Goal: Book appointment/travel/reservation

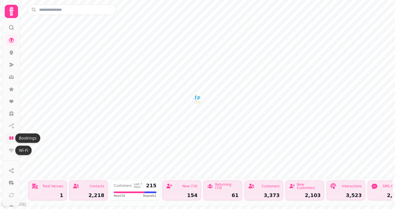
click at [12, 138] on icon at bounding box center [11, 137] width 4 height 3
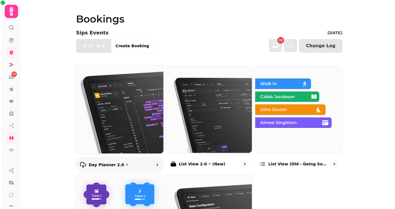
click at [146, 101] on img at bounding box center [119, 109] width 88 height 88
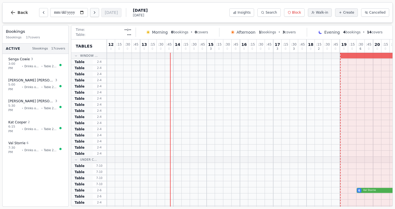
click at [92, 13] on icon "Next day" at bounding box center [94, 12] width 4 height 4
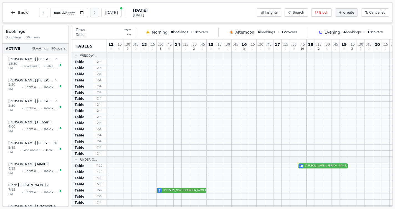
click at [92, 13] on icon "Next day" at bounding box center [94, 12] width 4 height 4
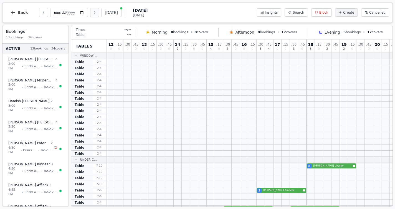
click at [92, 13] on icon "Next day" at bounding box center [94, 12] width 4 height 4
type input "**********"
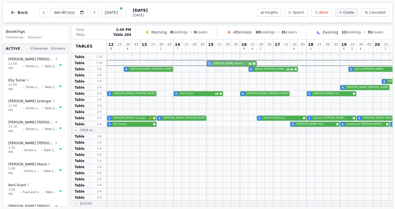
scroll to position [120, 0]
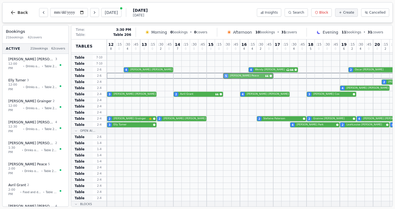
drag, startPoint x: 185, startPoint y: 65, endPoint x: 233, endPoint y: 76, distance: 49.2
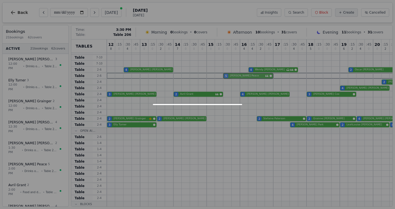
click at [233, 76] on div "5 [PERSON_NAME]" at bounding box center [290, 76] width 366 height 6
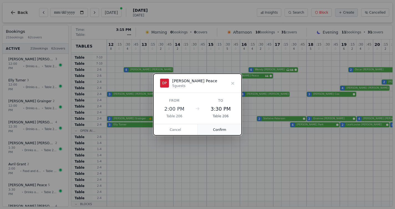
click at [217, 129] on button "Confirm" at bounding box center [220, 129] width 44 height 11
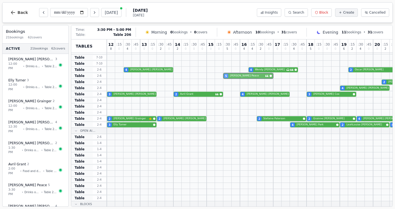
click at [249, 77] on div "5 [PERSON_NAME]" at bounding box center [290, 76] width 366 height 6
select select "****"
select select "*"
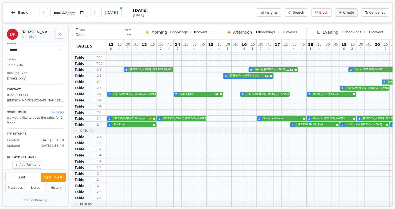
scroll to position [37, 0]
click at [19, 189] on button "Messages" at bounding box center [14, 187] width 19 height 9
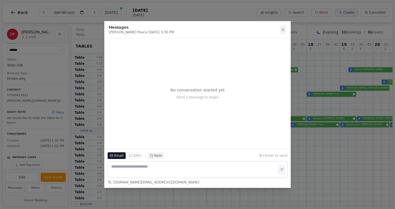
click at [283, 30] on icon at bounding box center [283, 30] width 2 height 2
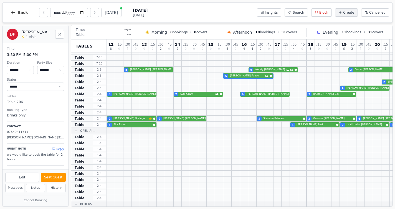
scroll to position [0, 0]
click at [62, 34] on button "Close" at bounding box center [59, 34] width 9 height 9
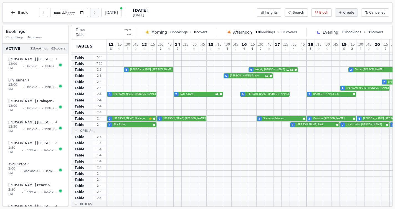
click at [90, 16] on button "Next day" at bounding box center [94, 12] width 9 height 9
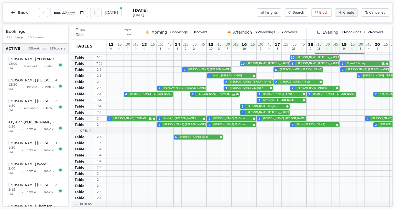
click at [92, 12] on icon "Next day" at bounding box center [94, 12] width 4 height 4
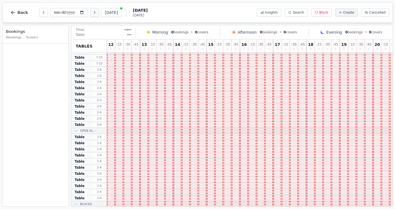
click at [92, 12] on icon "Next day" at bounding box center [94, 12] width 4 height 4
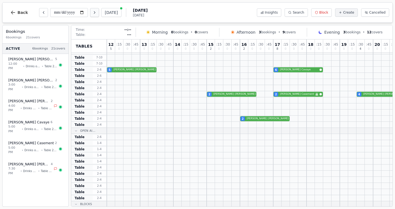
click at [92, 12] on icon "Next day" at bounding box center [94, 12] width 4 height 4
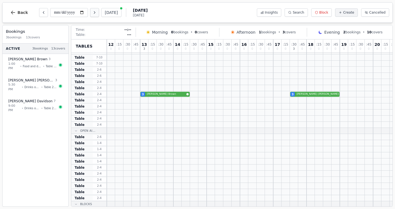
click at [92, 12] on icon "Next day" at bounding box center [94, 12] width 4 height 4
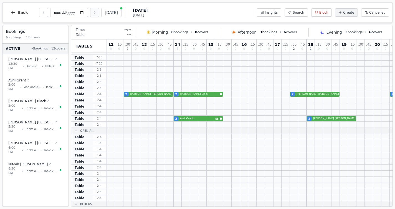
click at [92, 12] on icon "Next day" at bounding box center [94, 12] width 4 height 4
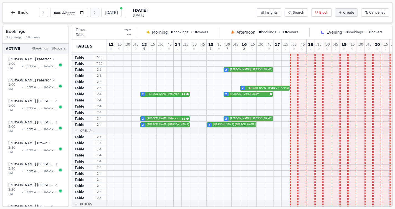
click at [92, 12] on icon "Next day" at bounding box center [94, 12] width 4 height 4
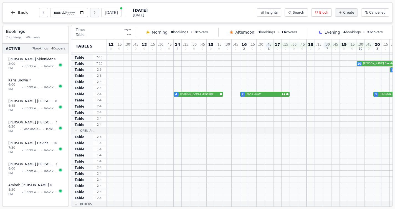
click at [92, 12] on icon "Next day" at bounding box center [94, 12] width 4 height 4
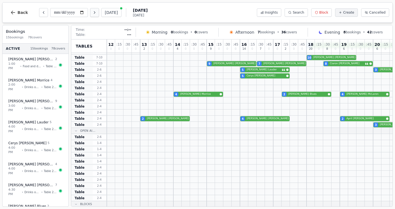
click at [92, 12] on icon "Next day" at bounding box center [94, 12] width 4 height 4
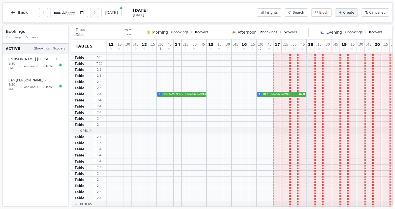
click at [92, 12] on icon "Next day" at bounding box center [94, 12] width 4 height 4
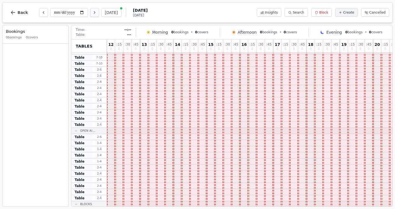
click at [92, 12] on icon "Next day" at bounding box center [94, 12] width 4 height 4
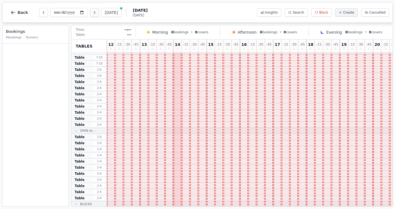
click at [92, 12] on icon "Next day" at bounding box center [94, 12] width 4 height 4
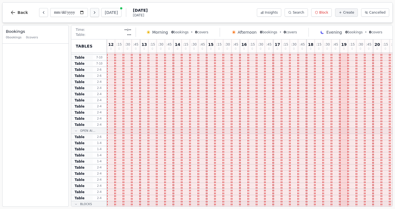
click at [92, 12] on icon "Next day" at bounding box center [94, 12] width 4 height 4
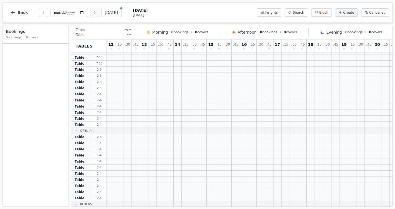
click at [92, 12] on icon "Next day" at bounding box center [94, 12] width 4 height 4
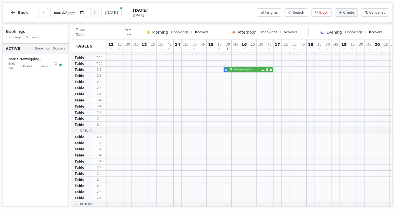
click at [92, 12] on icon "Next day" at bounding box center [94, 12] width 4 height 4
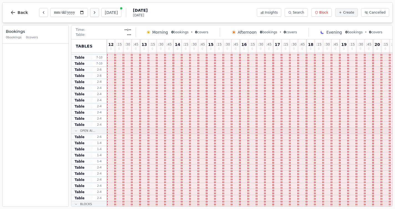
click at [92, 12] on icon "Next day" at bounding box center [94, 12] width 4 height 4
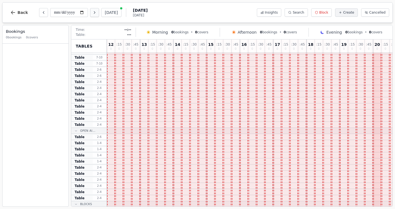
click at [92, 12] on icon "Next day" at bounding box center [94, 12] width 4 height 4
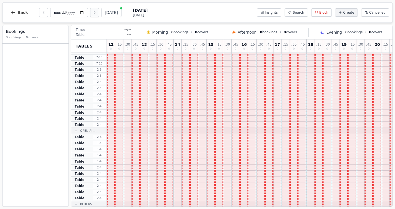
click at [92, 12] on icon "Next day" at bounding box center [94, 12] width 4 height 4
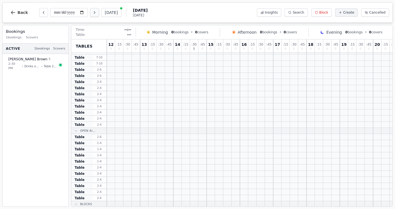
click at [92, 12] on icon "Next day" at bounding box center [94, 12] width 4 height 4
click at [44, 11] on icon "Previous day" at bounding box center [43, 12] width 4 height 4
click at [92, 14] on icon "Next day" at bounding box center [94, 12] width 4 height 4
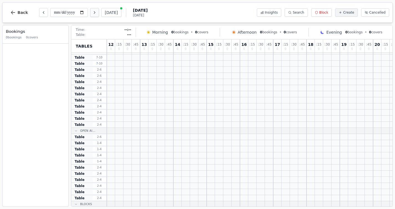
click at [92, 14] on icon "Next day" at bounding box center [94, 12] width 4 height 4
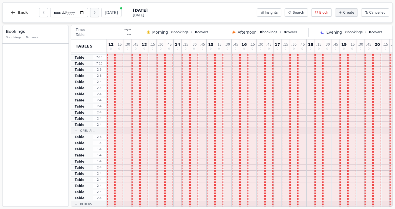
click at [92, 14] on icon "Next day" at bounding box center [94, 12] width 4 height 4
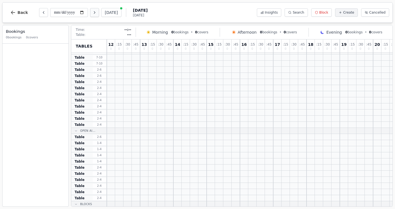
click at [92, 14] on icon "Next day" at bounding box center [94, 12] width 4 height 4
type input "**********"
